Goal: Navigation & Orientation: Find specific page/section

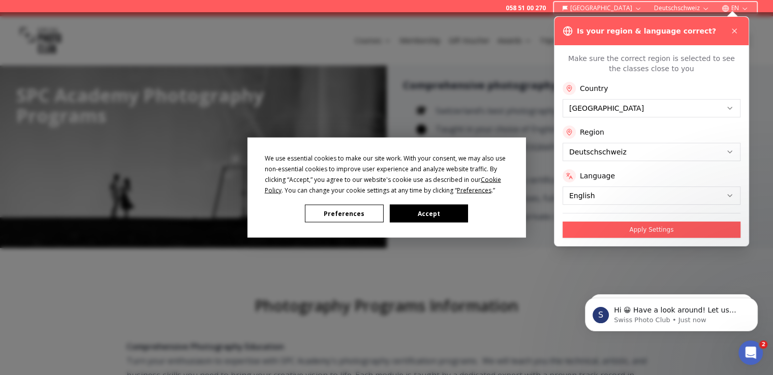
click at [445, 216] on button "Accept" at bounding box center [429, 214] width 78 height 18
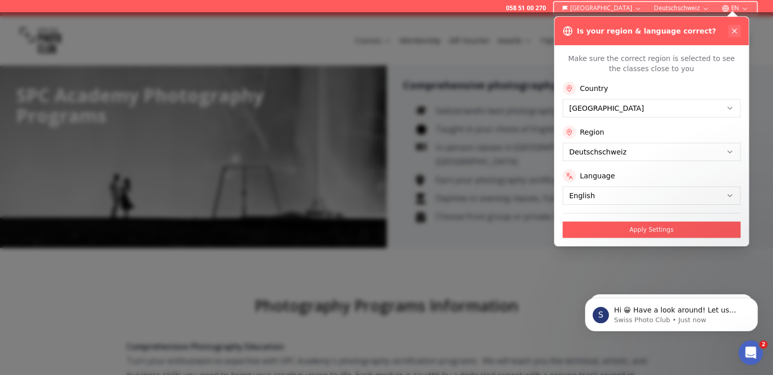
click at [736, 29] on icon at bounding box center [735, 31] width 8 height 8
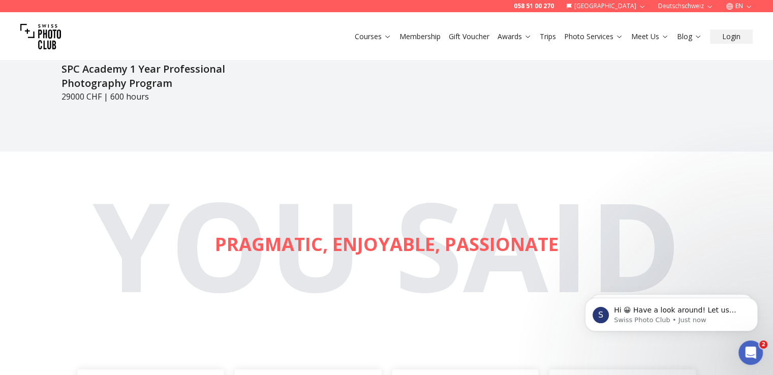
scroll to position [1725, 0]
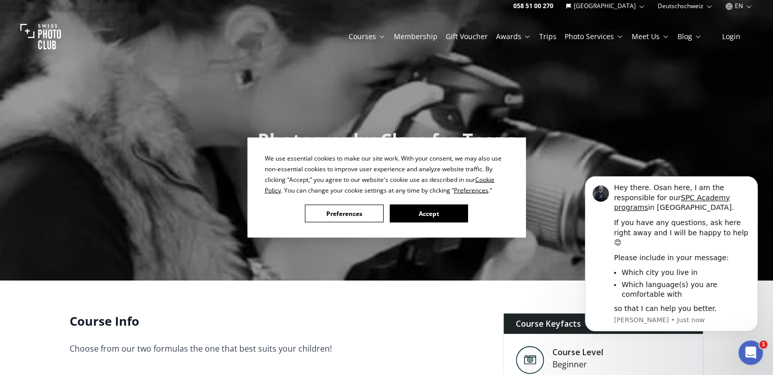
click at [437, 216] on button "Accept" at bounding box center [429, 214] width 78 height 18
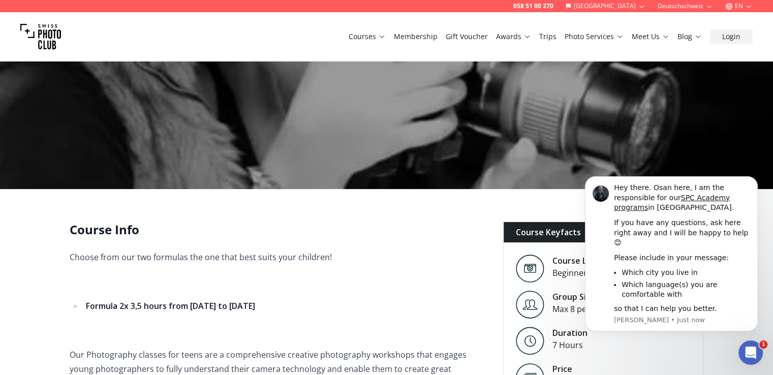
scroll to position [114, 0]
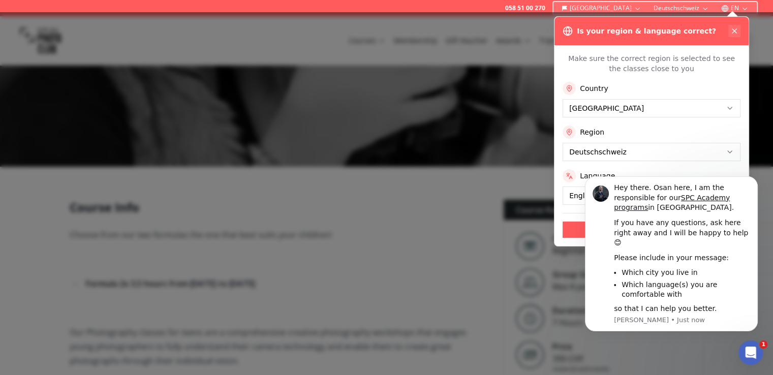
click at [732, 31] on icon at bounding box center [735, 31] width 8 height 8
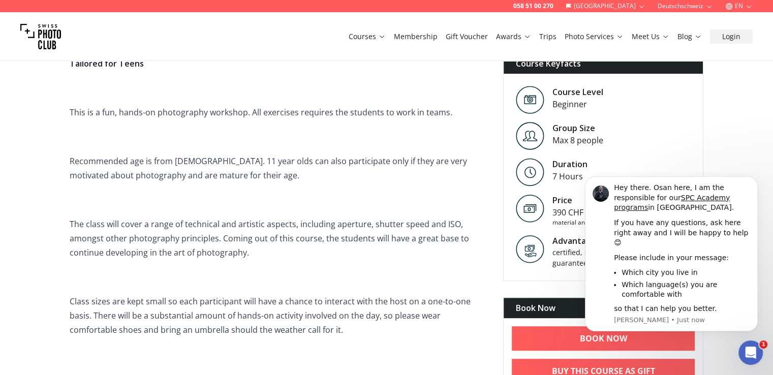
scroll to position [188, 0]
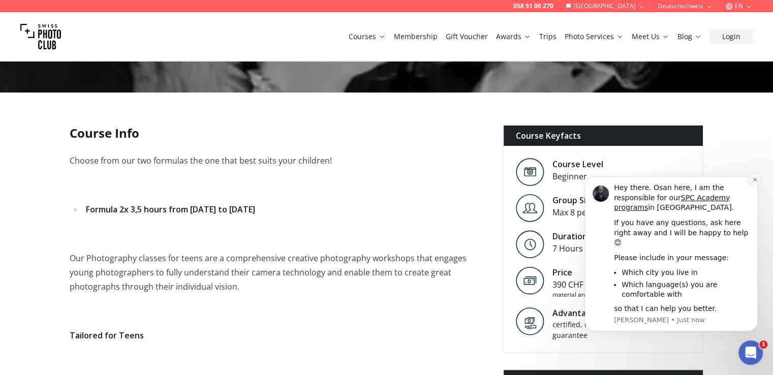
click at [753, 183] on icon "Dismiss notification" at bounding box center [756, 180] width 6 height 6
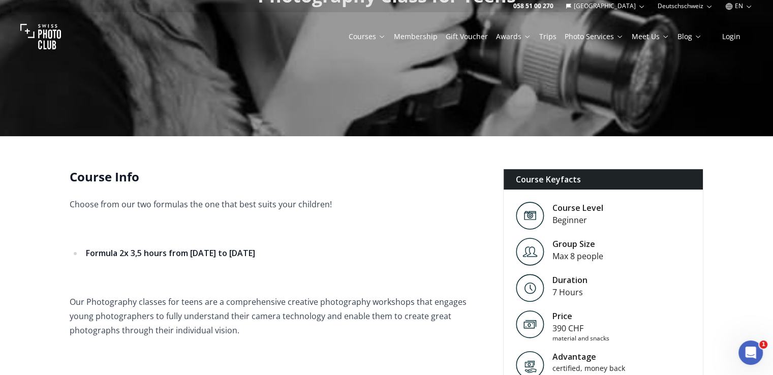
scroll to position [0, 0]
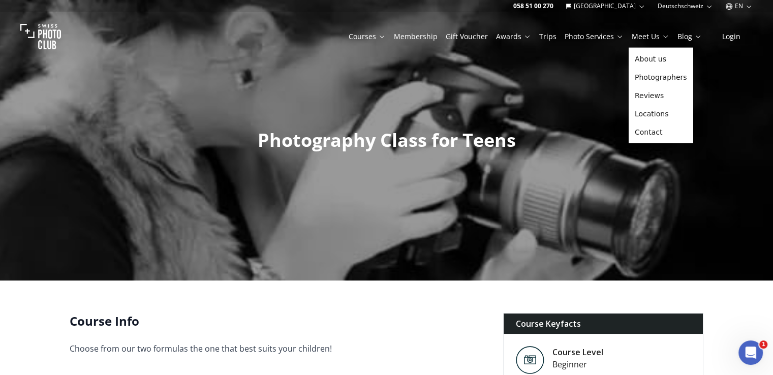
click at [666, 37] on icon at bounding box center [666, 37] width 5 height 3
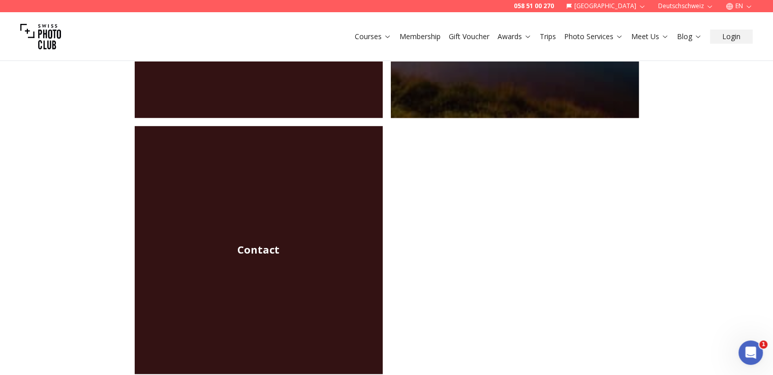
scroll to position [152, 0]
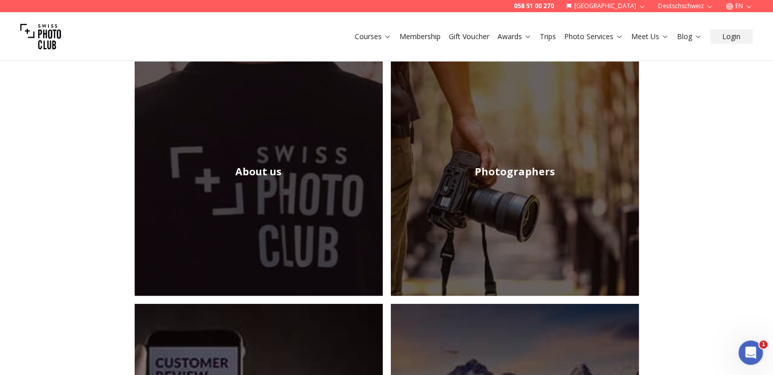
click at [516, 175] on h2 "Photographers" at bounding box center [515, 172] width 80 height 14
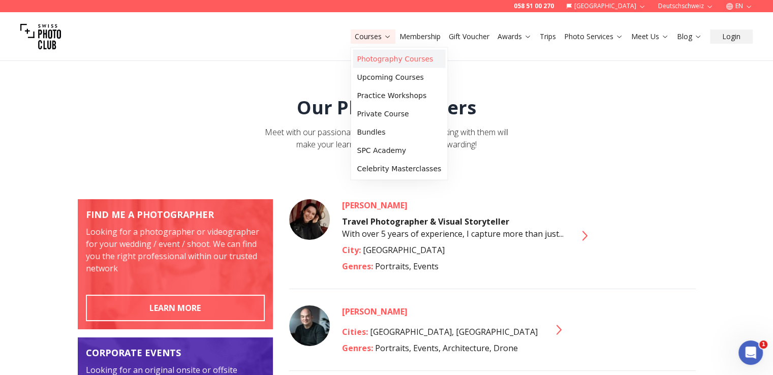
click at [374, 62] on link "Photography Courses" at bounding box center [399, 59] width 93 height 18
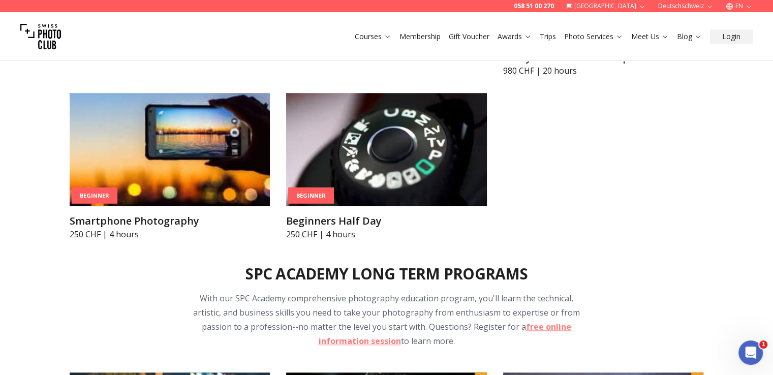
scroll to position [885, 0]
